Goal: Task Accomplishment & Management: Manage account settings

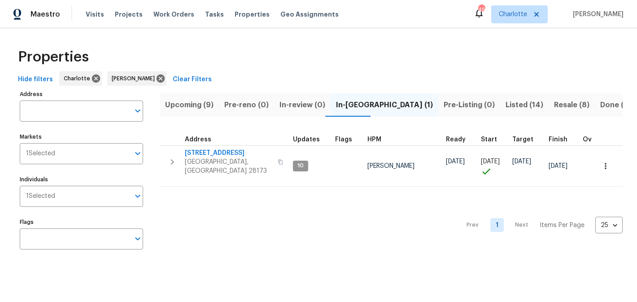
click at [196, 108] on span "Upcoming (9)" at bounding box center [189, 105] width 48 height 13
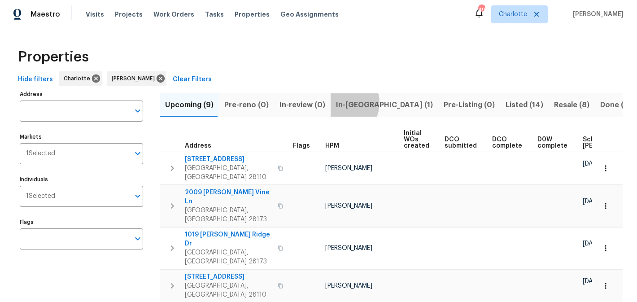
click at [338, 103] on span "In-reno (1)" at bounding box center [384, 105] width 97 height 13
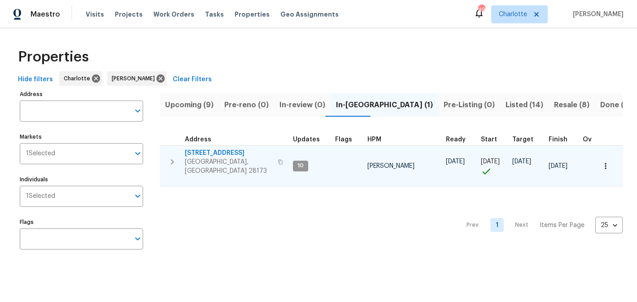
click at [220, 151] on span "2124 Majestic Poplar Dr" at bounding box center [229, 153] width 88 height 9
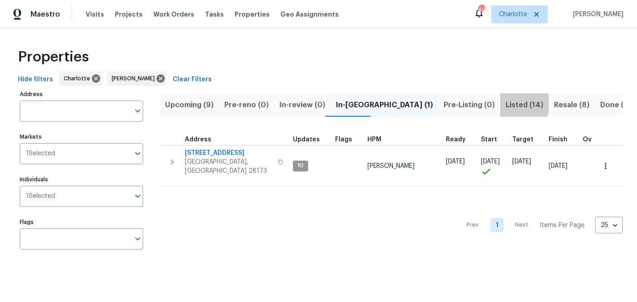
click at [506, 101] on span "Listed (14)" at bounding box center [525, 105] width 38 height 13
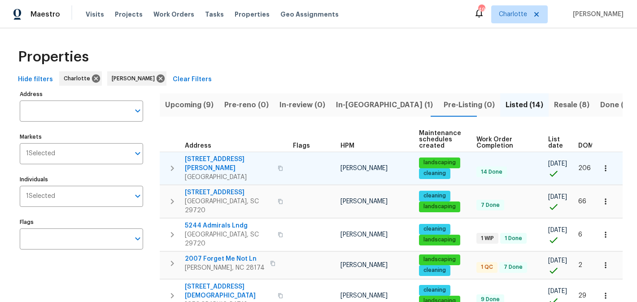
click at [208, 173] on span "Fort Mill, SC 29707" at bounding box center [229, 177] width 88 height 9
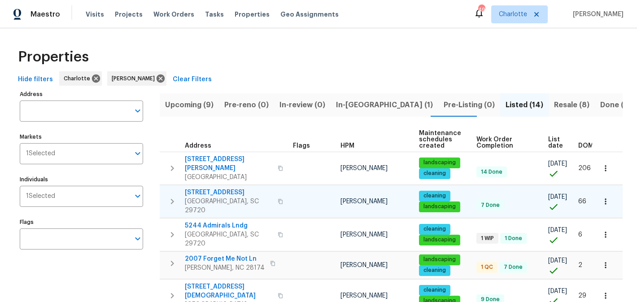
click at [204, 188] on span "5142 Sedgefield Dr" at bounding box center [229, 192] width 88 height 9
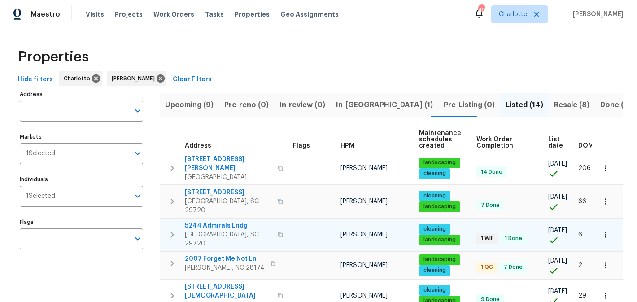
click at [227, 221] on span "5244 Admirals Lndg" at bounding box center [229, 225] width 88 height 9
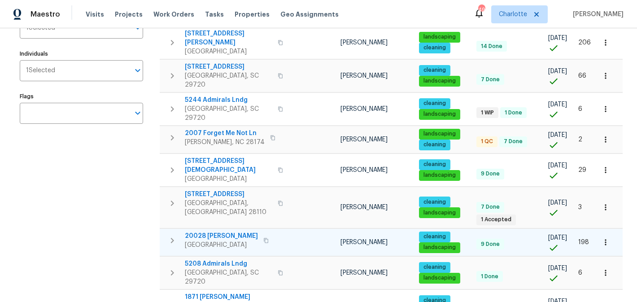
scroll to position [127, 0]
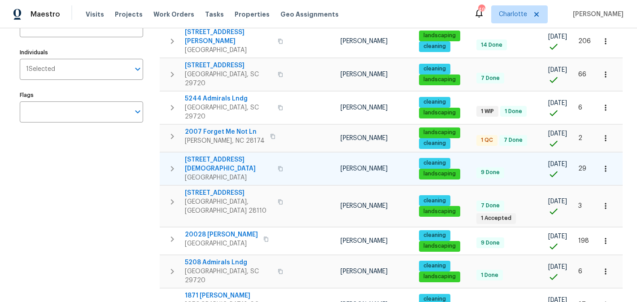
click at [227, 155] on span "7308 Pleasant Hill Church Rd" at bounding box center [229, 164] width 88 height 18
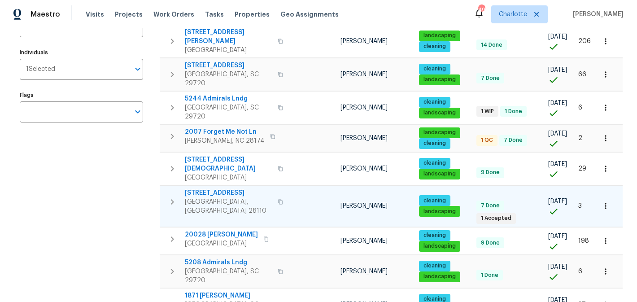
click at [215, 189] on span "2813 Faircroft Way" at bounding box center [229, 193] width 88 height 9
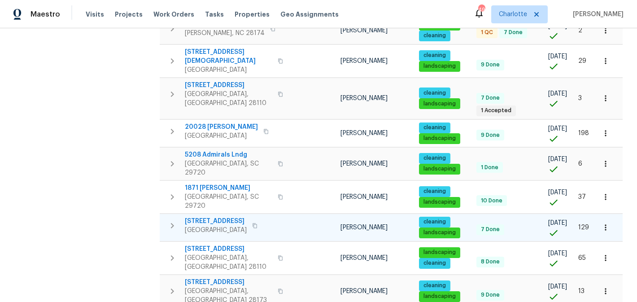
scroll to position [238, 0]
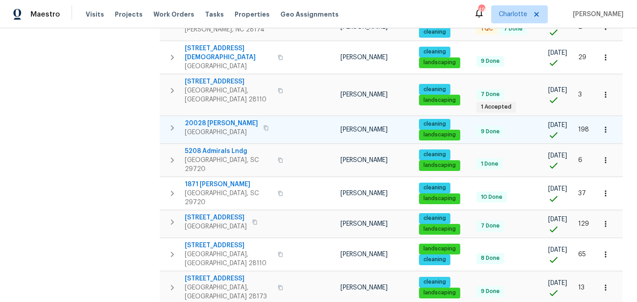
click at [226, 119] on span "20028 Dovekie Ln" at bounding box center [221, 123] width 73 height 9
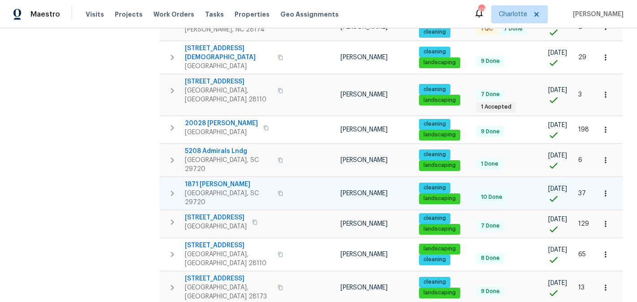
click at [208, 180] on span "1871 Tara Trl" at bounding box center [229, 184] width 88 height 9
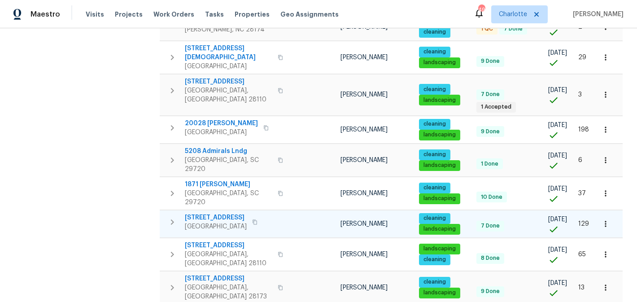
click at [214, 213] on span "3486 Duchess Ave" at bounding box center [216, 217] width 62 height 9
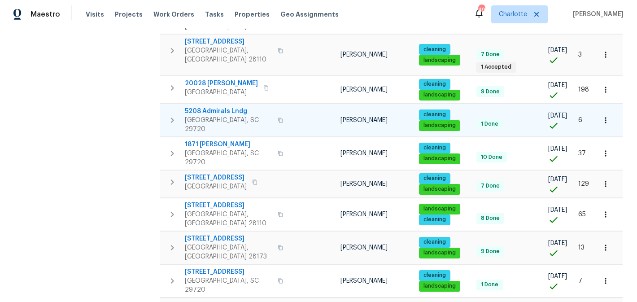
scroll to position [285, 0]
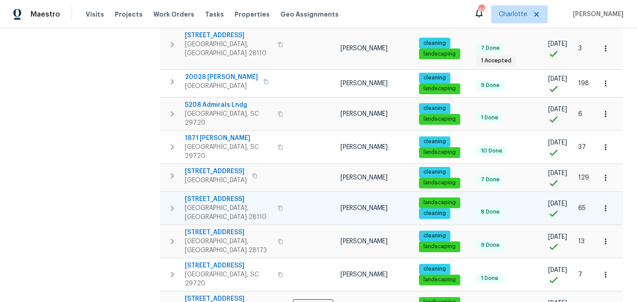
click at [218, 195] on span "2903 Rosemeade Dr" at bounding box center [229, 199] width 88 height 9
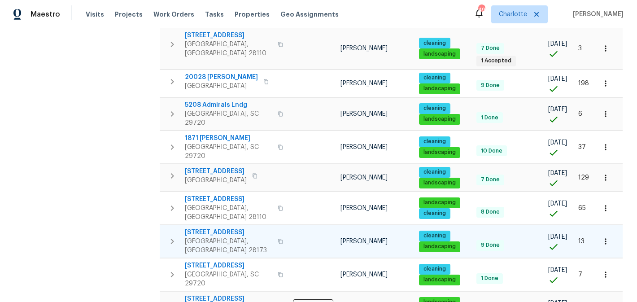
click at [214, 228] on span "431 Ranelagh Dr" at bounding box center [229, 232] width 88 height 9
click at [215, 294] on span "1000 High Brook Dr" at bounding box center [229, 298] width 88 height 9
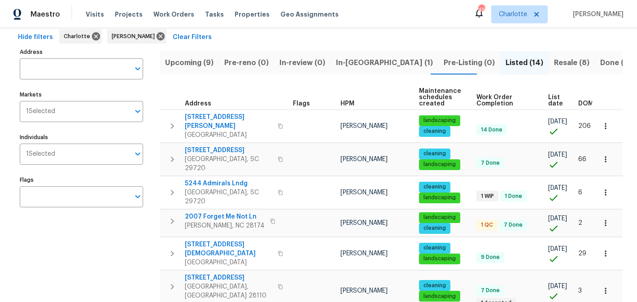
scroll to position [0, 0]
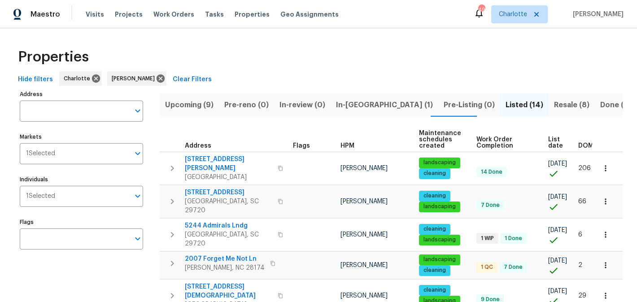
click at [554, 106] on span "Resale (8)" at bounding box center [571, 105] width 35 height 13
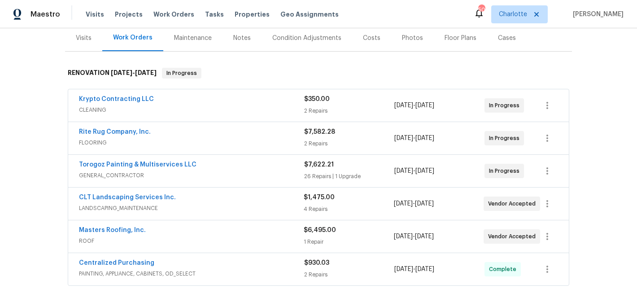
scroll to position [112, 0]
click at [152, 165] on link "Torogoz Painting & Multiservices LLC" at bounding box center [138, 164] width 118 height 6
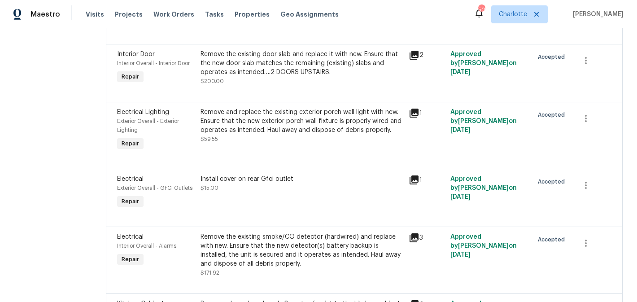
scroll to position [1165, 0]
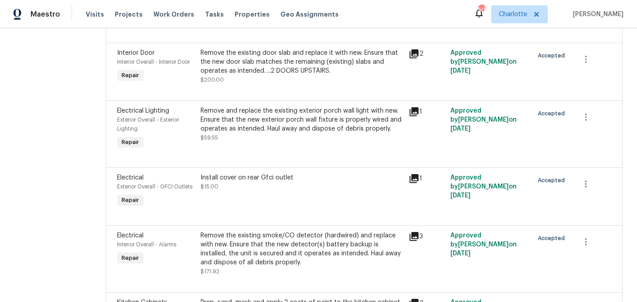
click at [362, 84] on div "Remove the existing door slab and replace it with new. Ensure that the new door…" at bounding box center [302, 66] width 203 height 36
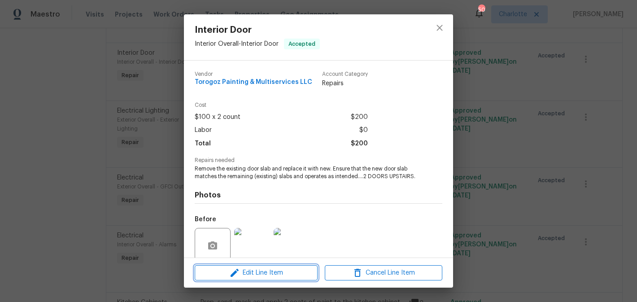
click at [264, 268] on span "Edit Line Item" at bounding box center [257, 273] width 118 height 11
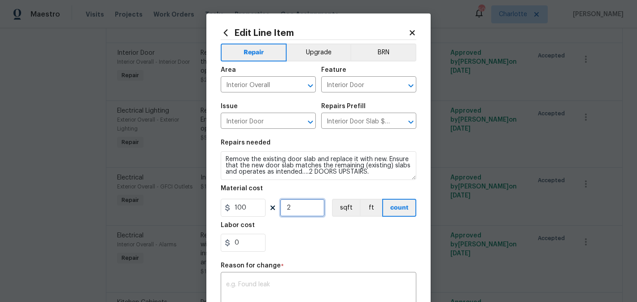
click at [298, 209] on input "2" at bounding box center [302, 208] width 45 height 18
type input "3"
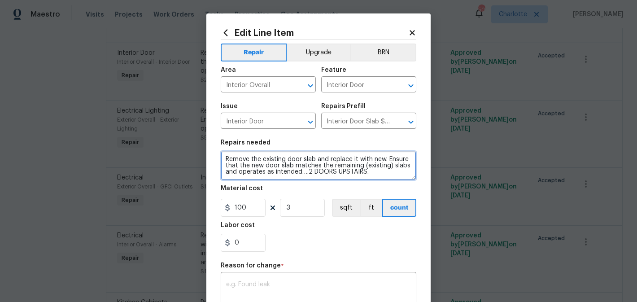
click at [311, 171] on textarea "Remove the existing door slab and replace it with new. Ensure that the new door…" at bounding box center [319, 165] width 196 height 29
click at [378, 176] on textarea "Remove the existing door slab and replace it with new. Ensure that the new door…" at bounding box center [319, 165] width 196 height 29
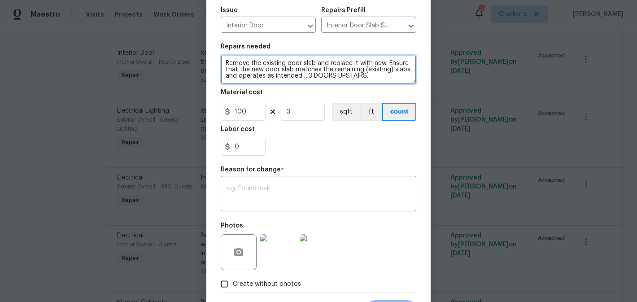
scroll to position [103, 0]
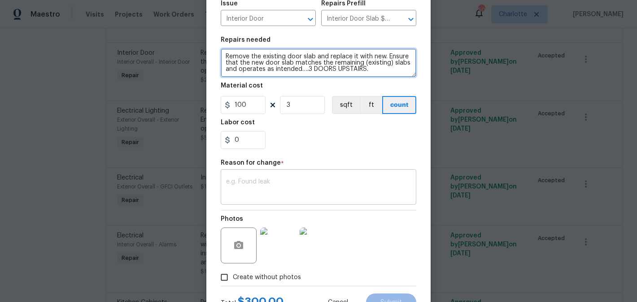
type textarea "Remove the existing door slab and replace it with new. Ensure that the new door…"
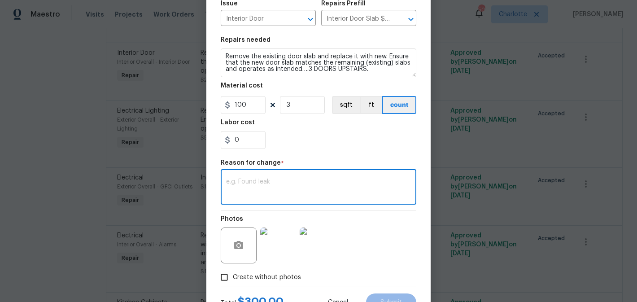
click at [341, 185] on textarea at bounding box center [318, 188] width 185 height 19
type textarea "edit"
click at [367, 136] on div "0" at bounding box center [319, 140] width 196 height 18
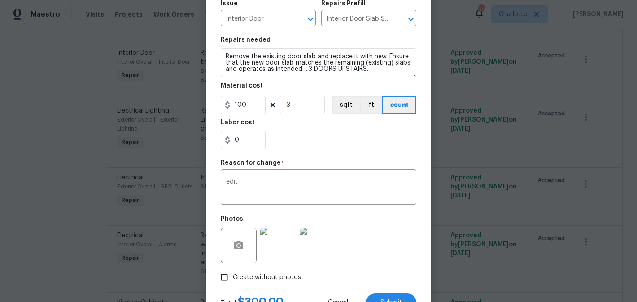
scroll to position [141, 0]
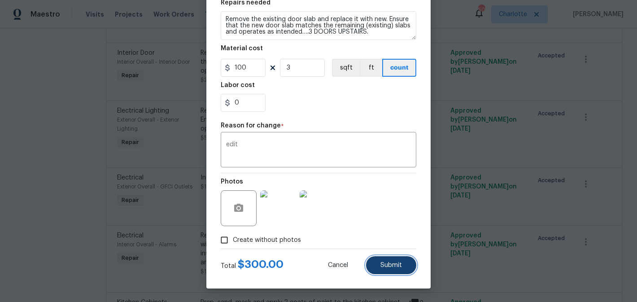
click at [394, 261] on button "Submit" at bounding box center [391, 265] width 50 height 18
type textarea "Remove the existing door slab and replace it with new. Ensure that the new door…"
type input "2"
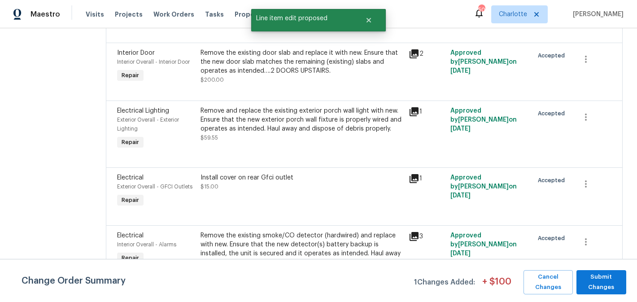
scroll to position [0, 0]
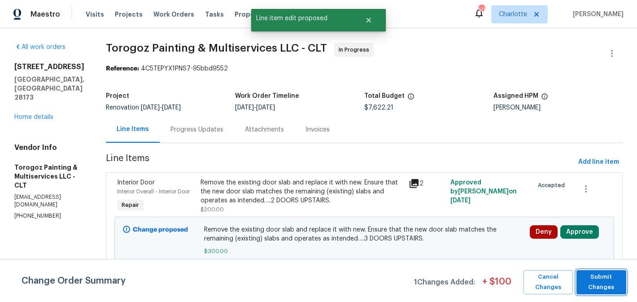
click at [590, 281] on span "Submit Changes" at bounding box center [601, 282] width 41 height 21
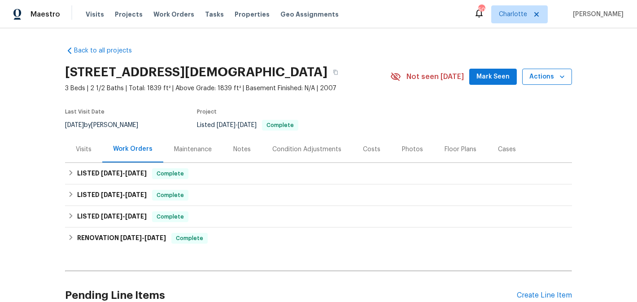
click at [563, 73] on icon "button" at bounding box center [562, 76] width 9 height 9
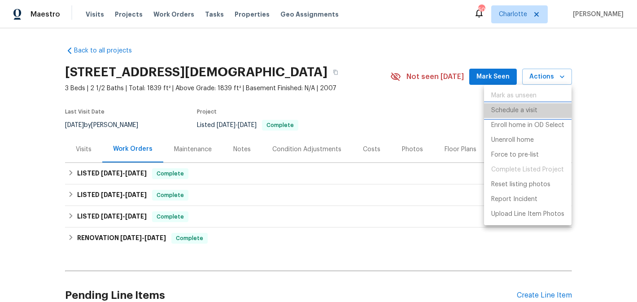
click at [526, 108] on p "Schedule a visit" at bounding box center [515, 110] width 46 height 9
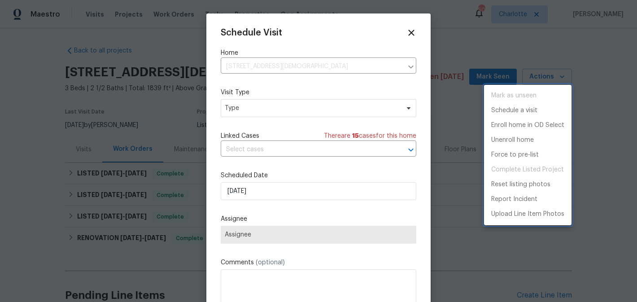
click at [315, 106] on div at bounding box center [318, 151] width 637 height 302
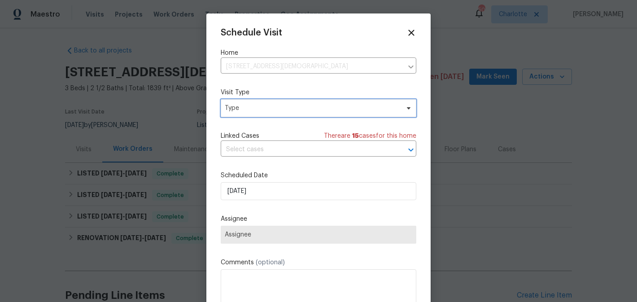
click at [315, 106] on span "Type" at bounding box center [312, 108] width 175 height 9
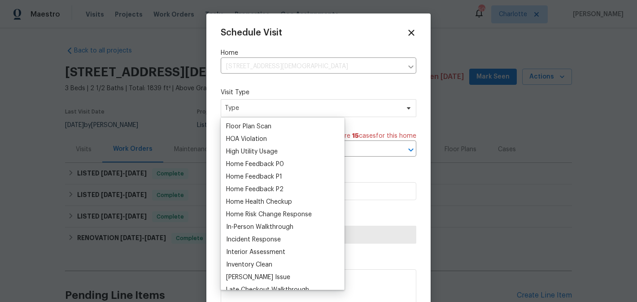
scroll to position [239, 0]
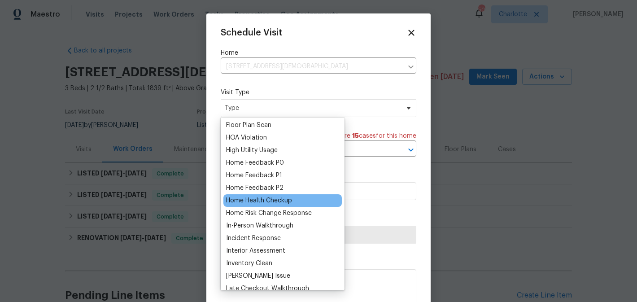
click at [269, 197] on div "Home Health Checkup" at bounding box center [259, 200] width 66 height 9
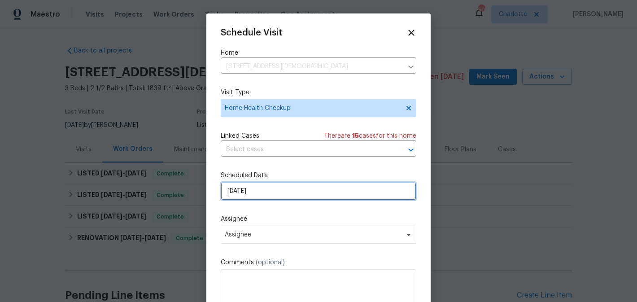
click at [313, 186] on input "[DATE]" at bounding box center [319, 191] width 196 height 18
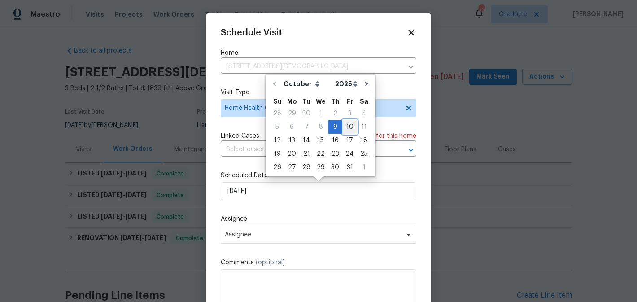
click at [347, 131] on div "10" at bounding box center [350, 127] width 15 height 13
type input "10/10/2025"
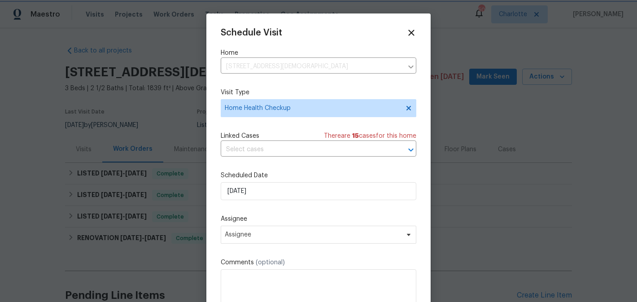
scroll to position [16, 0]
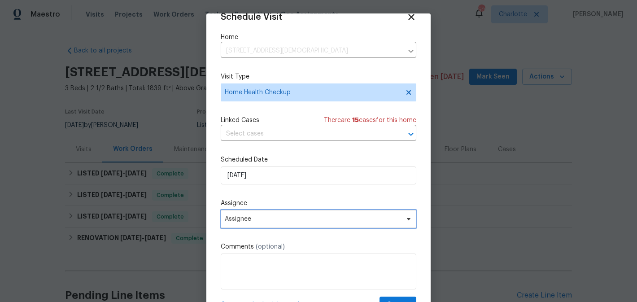
click at [364, 215] on span "Assignee" at bounding box center [313, 218] width 176 height 7
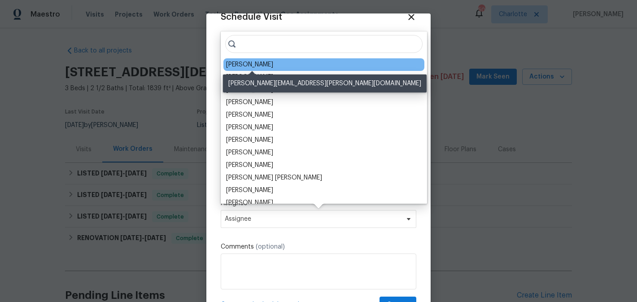
click at [273, 67] on div "[PERSON_NAME]" at bounding box center [249, 64] width 47 height 9
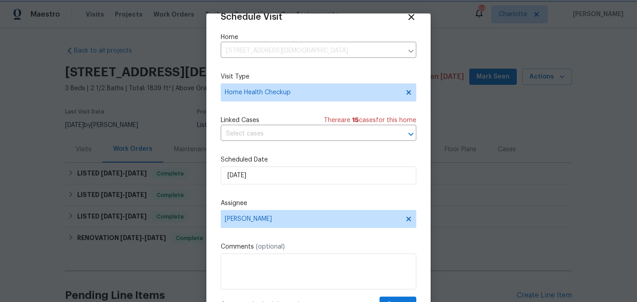
scroll to position [39, 0]
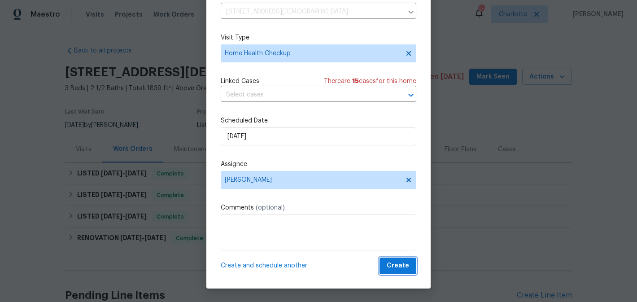
click at [398, 260] on button "Create" at bounding box center [398, 266] width 37 height 17
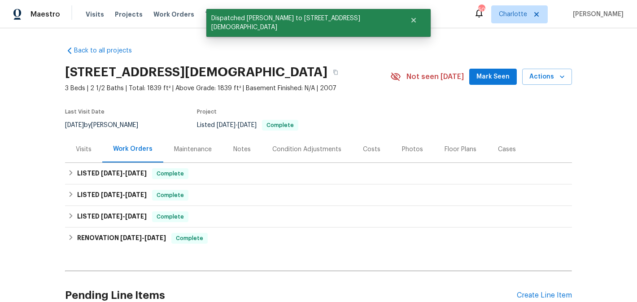
scroll to position [0, 0]
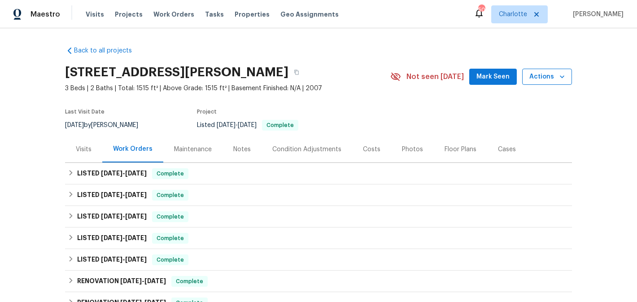
click at [545, 76] on span "Actions" at bounding box center [547, 76] width 35 height 11
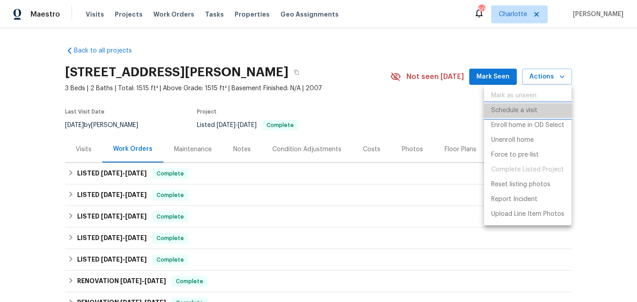
click at [517, 115] on p "Schedule a visit" at bounding box center [515, 110] width 46 height 9
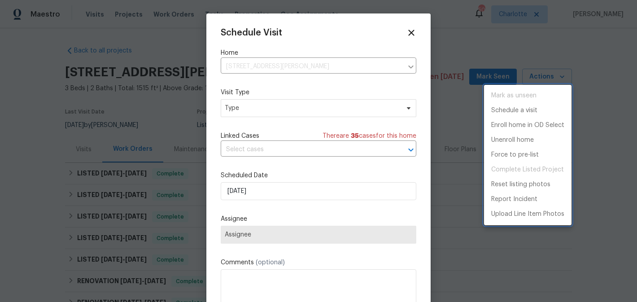
click at [291, 107] on div at bounding box center [318, 151] width 637 height 302
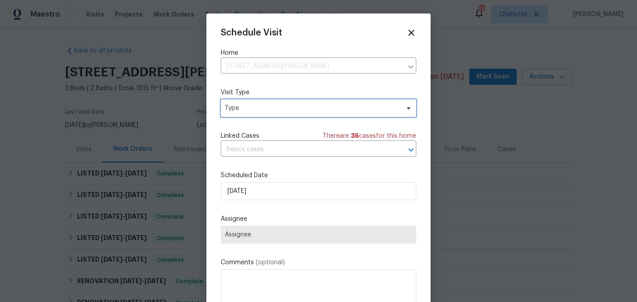
click at [291, 107] on span "Type" at bounding box center [312, 108] width 175 height 9
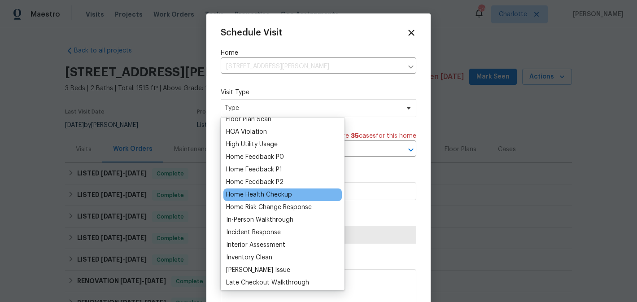
scroll to position [242, 0]
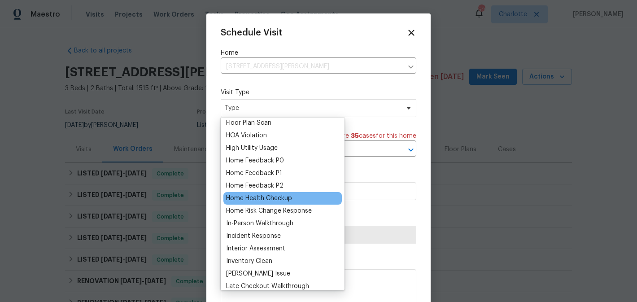
click at [271, 196] on div "Home Health Checkup" at bounding box center [259, 198] width 66 height 9
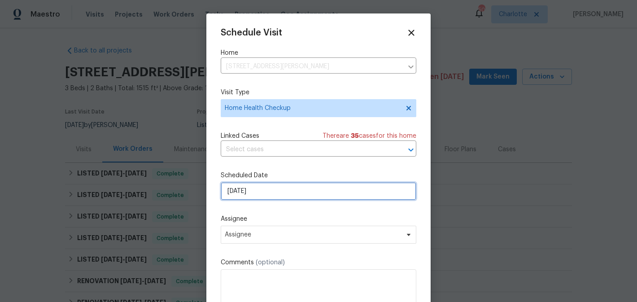
click at [290, 192] on input "[DATE]" at bounding box center [319, 191] width 196 height 18
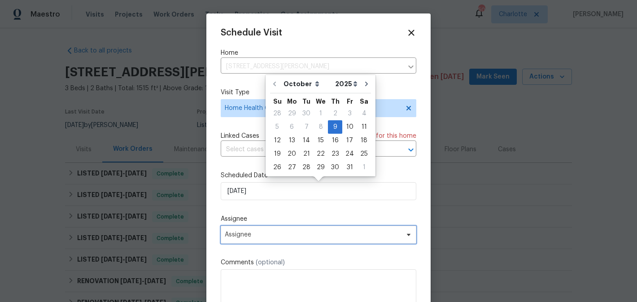
click at [285, 236] on span "Assignee" at bounding box center [313, 234] width 176 height 7
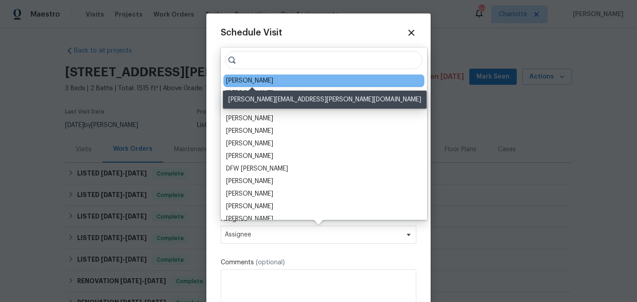
click at [254, 77] on div "[PERSON_NAME]" at bounding box center [249, 80] width 47 height 9
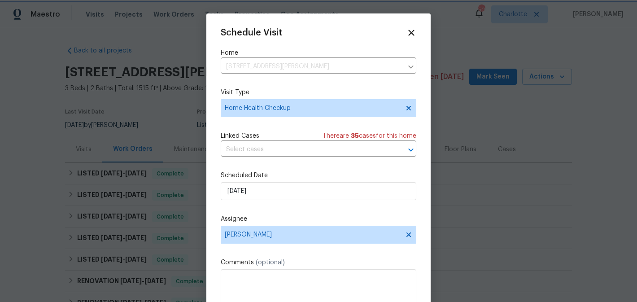
scroll to position [16, 0]
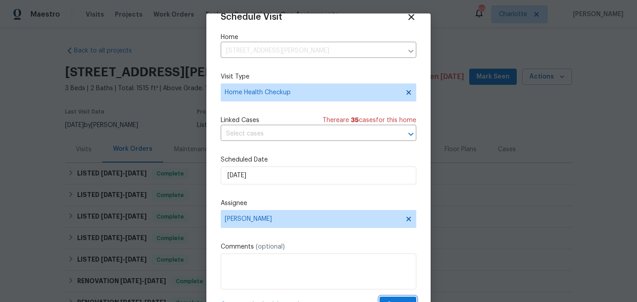
click at [401, 300] on span "Create" at bounding box center [398, 304] width 22 height 11
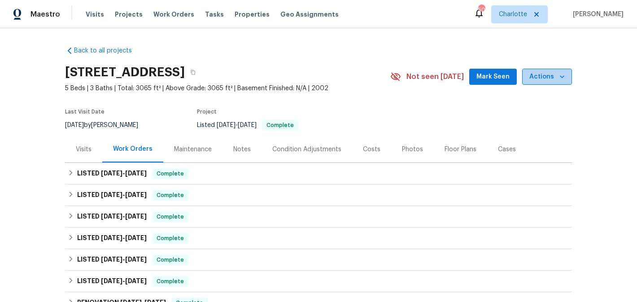
click at [549, 75] on span "Actions" at bounding box center [547, 76] width 35 height 11
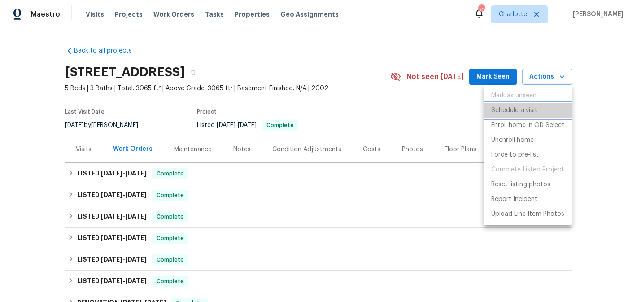
click at [520, 108] on p "Schedule a visit" at bounding box center [515, 110] width 46 height 9
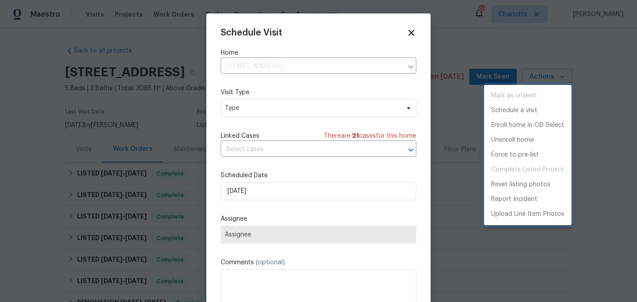
click at [309, 113] on div at bounding box center [318, 151] width 637 height 302
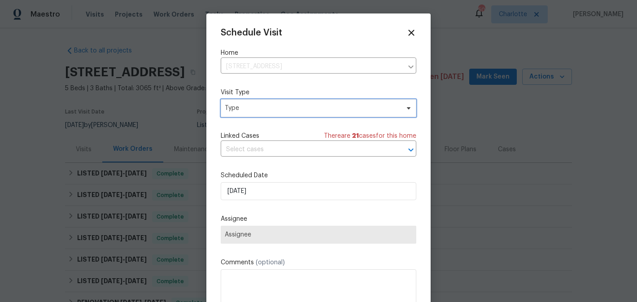
click at [309, 113] on span "Type" at bounding box center [319, 108] width 196 height 18
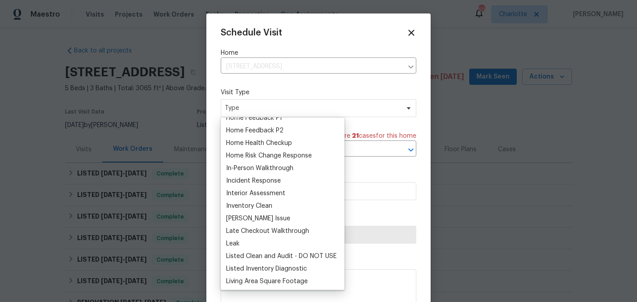
scroll to position [295, 0]
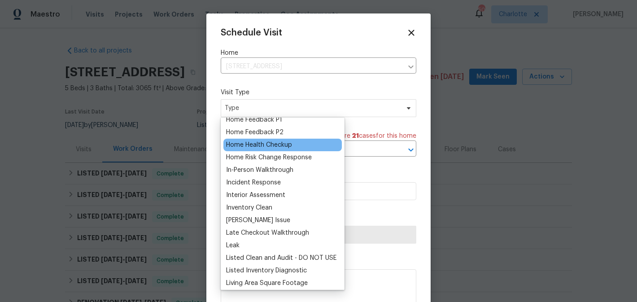
click at [268, 145] on div "Home Health Checkup" at bounding box center [259, 145] width 66 height 9
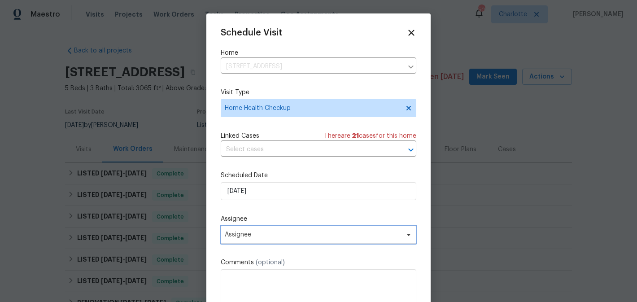
click at [278, 231] on span "Assignee" at bounding box center [319, 235] width 196 height 18
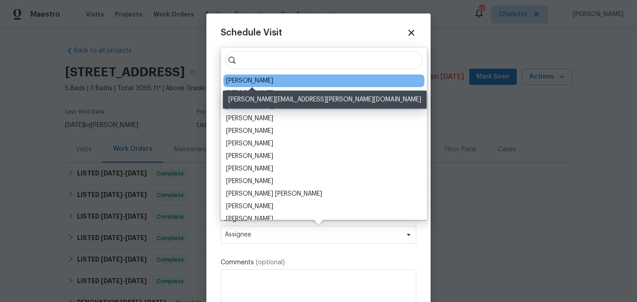
click at [272, 82] on div "[PERSON_NAME]" at bounding box center [249, 80] width 47 height 9
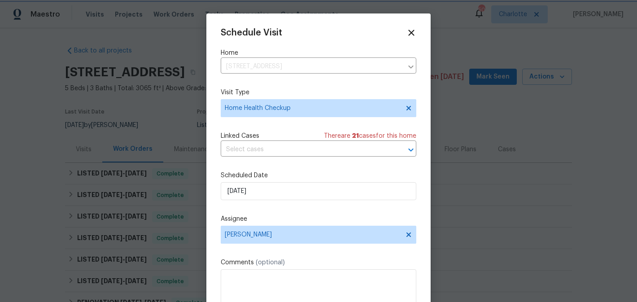
scroll to position [16, 0]
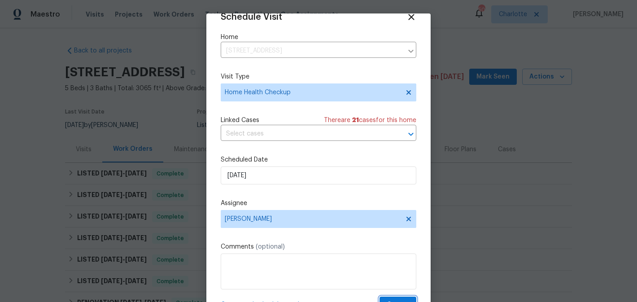
click at [390, 299] on span "Create" at bounding box center [398, 304] width 22 height 11
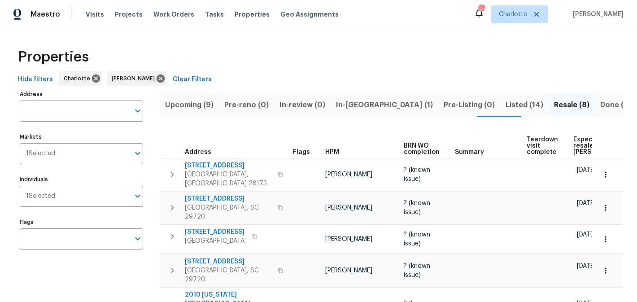
click at [357, 102] on span "In-reno (1)" at bounding box center [384, 105] width 97 height 13
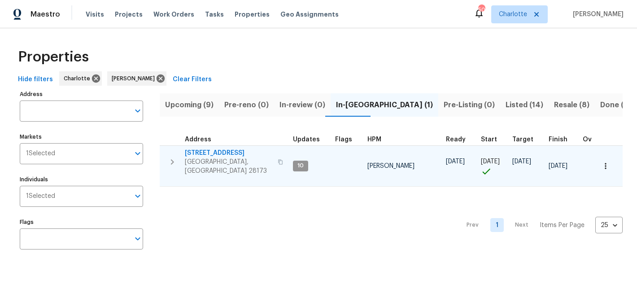
click at [221, 153] on span "[STREET_ADDRESS]" at bounding box center [229, 153] width 88 height 9
click at [216, 154] on span "[STREET_ADDRESS]" at bounding box center [229, 153] width 88 height 9
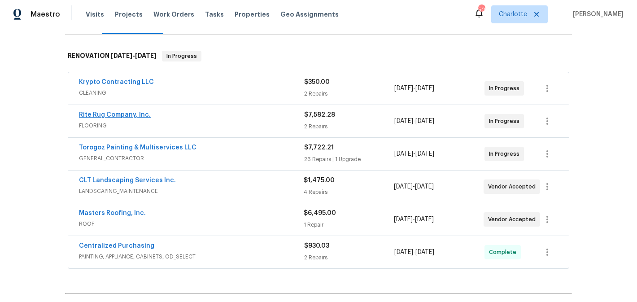
scroll to position [128, 0]
click at [118, 114] on link "Rite Rug Company, Inc." at bounding box center [115, 115] width 72 height 6
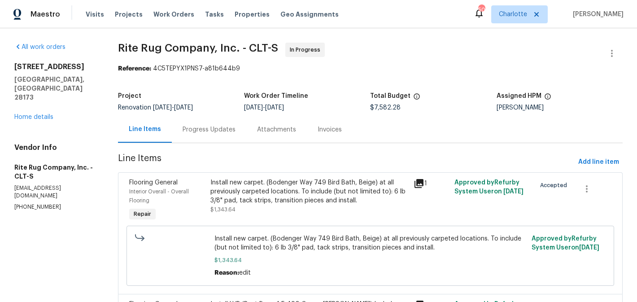
click at [218, 133] on div "Progress Updates" at bounding box center [209, 129] width 53 height 9
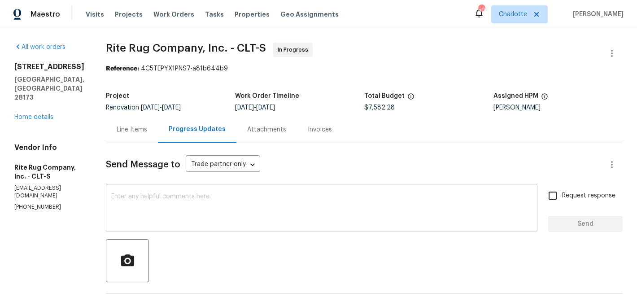
click at [262, 204] on textarea at bounding box center [321, 208] width 421 height 31
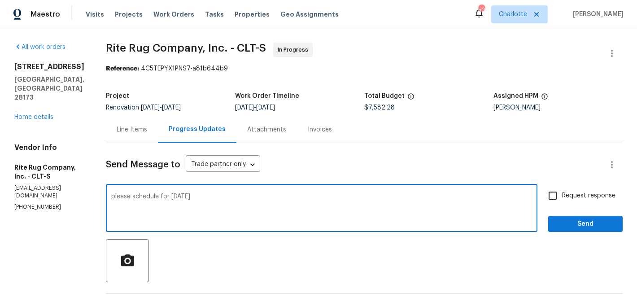
type textarea "please schedule for [DATE]"
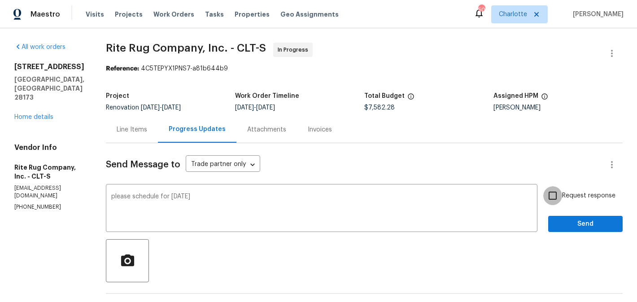
click at [559, 198] on input "Request response" at bounding box center [553, 195] width 19 height 19
checkbox input "true"
click at [573, 225] on span "Send" at bounding box center [586, 224] width 60 height 11
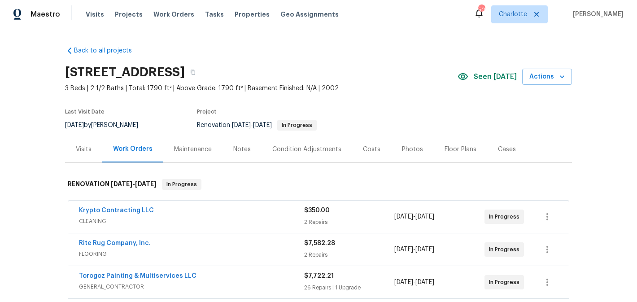
click at [245, 153] on div "Notes" at bounding box center [242, 149] width 18 height 9
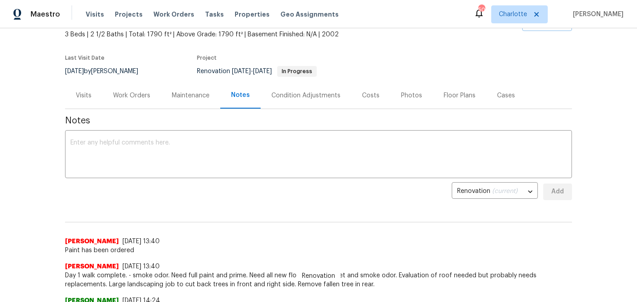
scroll to position [107, 0]
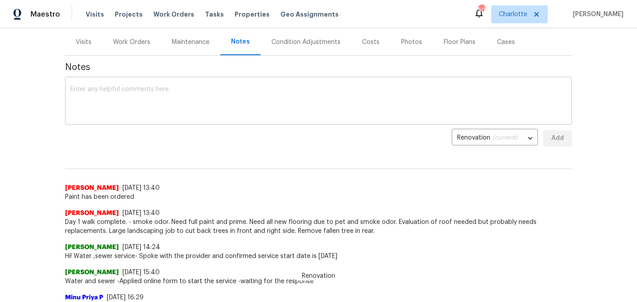
click at [182, 96] on textarea at bounding box center [318, 101] width 496 height 31
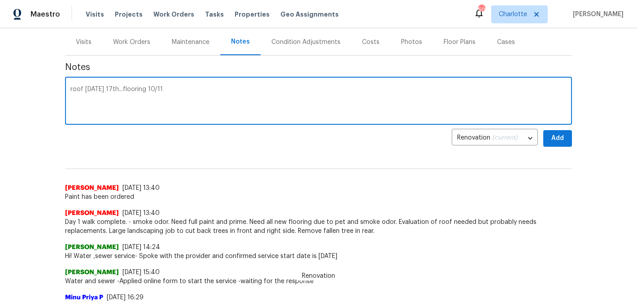
type textarea "roof [DATE] 17th...flooring 10/11"
click at [563, 133] on span "Add" at bounding box center [558, 138] width 14 height 11
